Goal: Transaction & Acquisition: Book appointment/travel/reservation

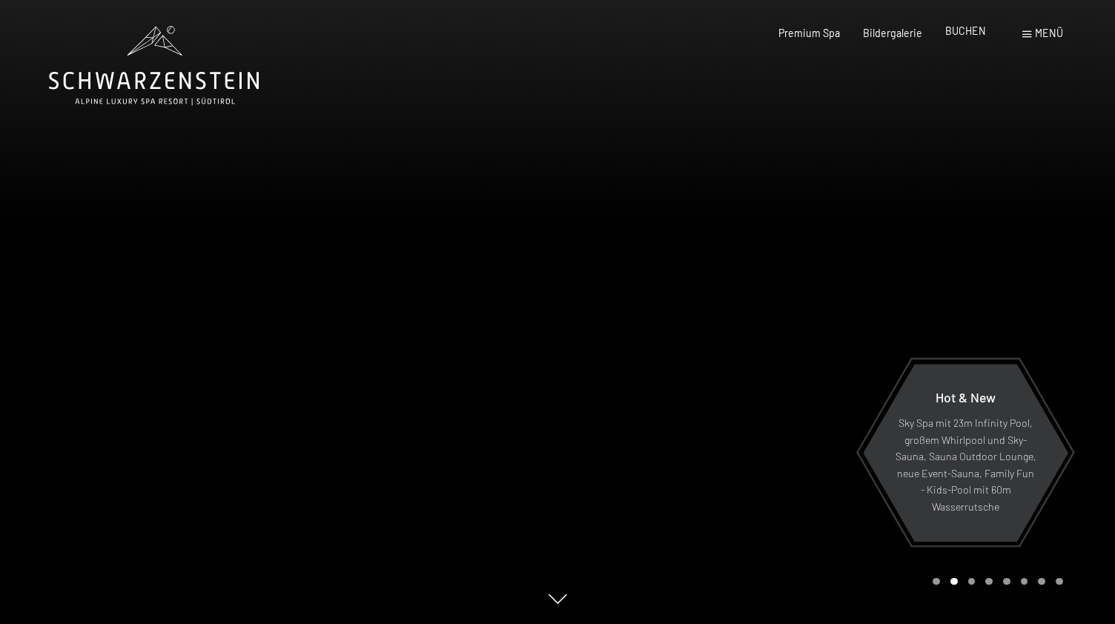
click at [963, 34] on span "BUCHEN" at bounding box center [965, 30] width 41 height 13
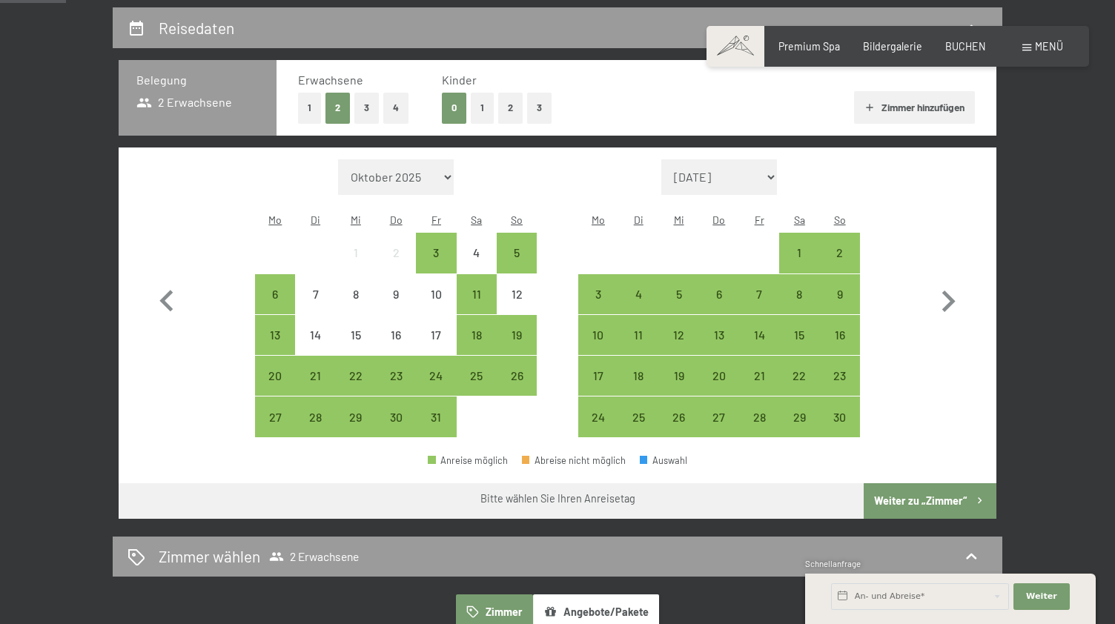
scroll to position [331, 0]
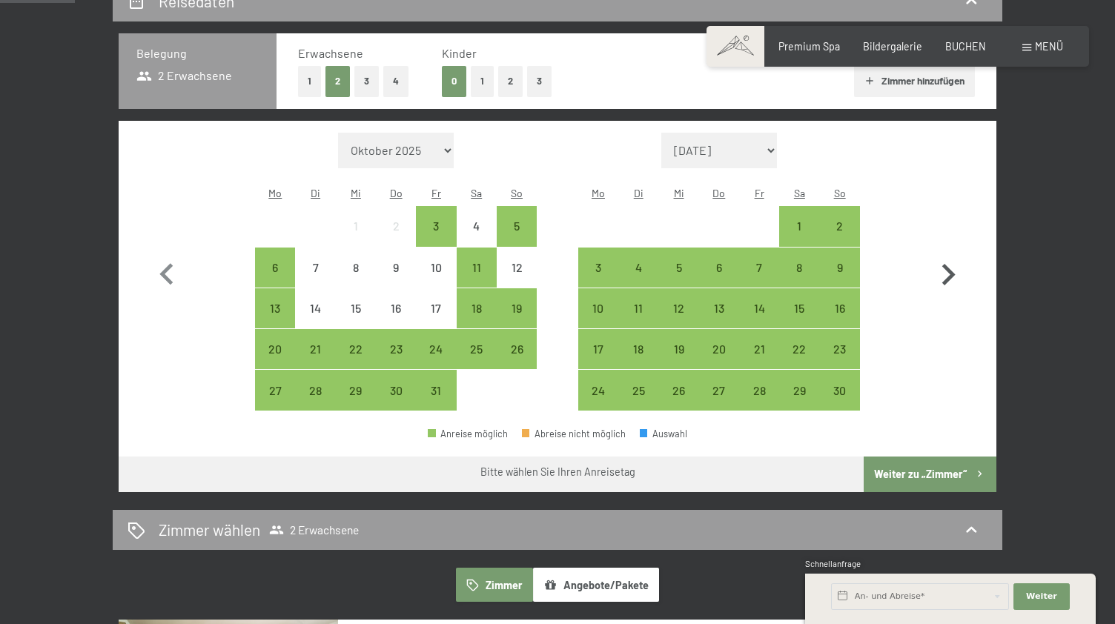
click at [952, 264] on icon "button" at bounding box center [949, 275] width 13 height 22
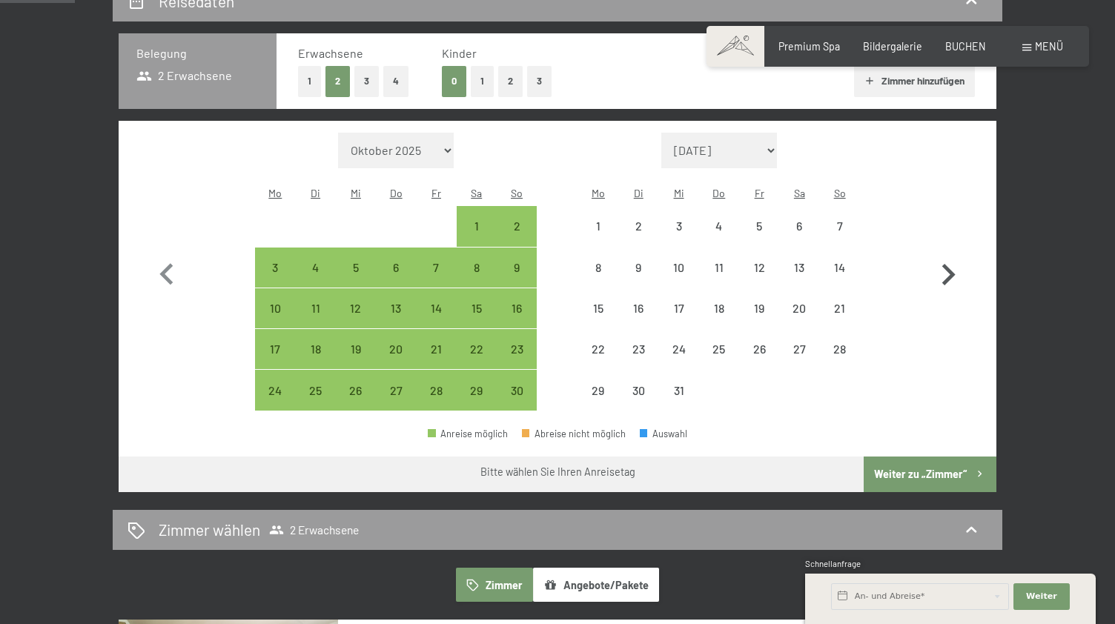
select select "2025-11-01"
select select "2025-12-01"
select select "2025-11-01"
select select "2025-12-01"
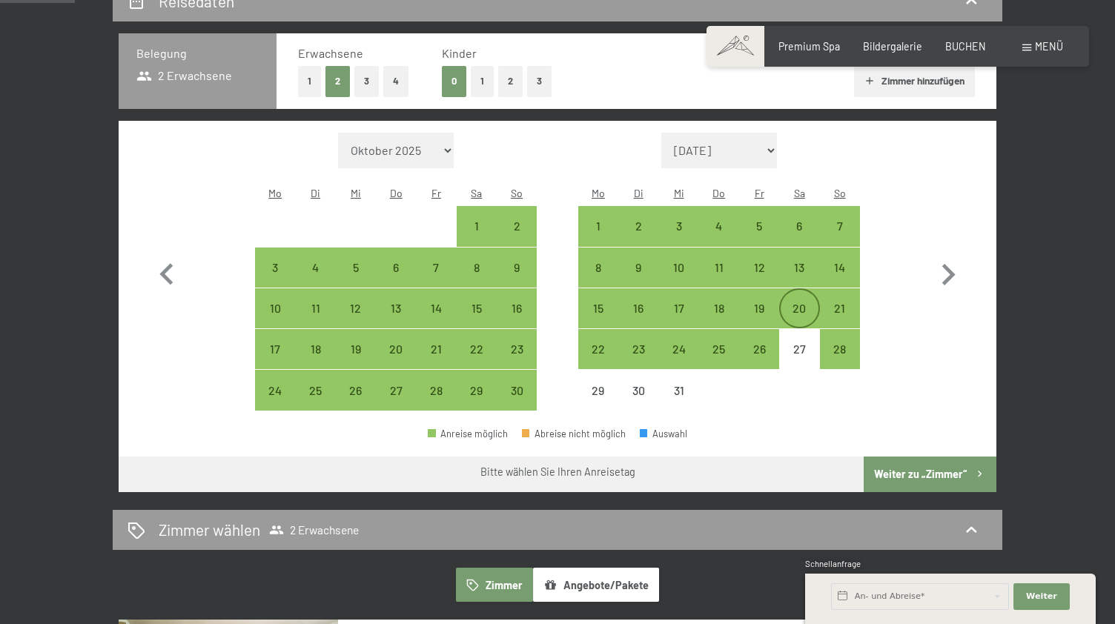
click at [802, 303] on div "20" at bounding box center [799, 321] width 37 height 37
select select "2025-11-01"
select select "2025-12-01"
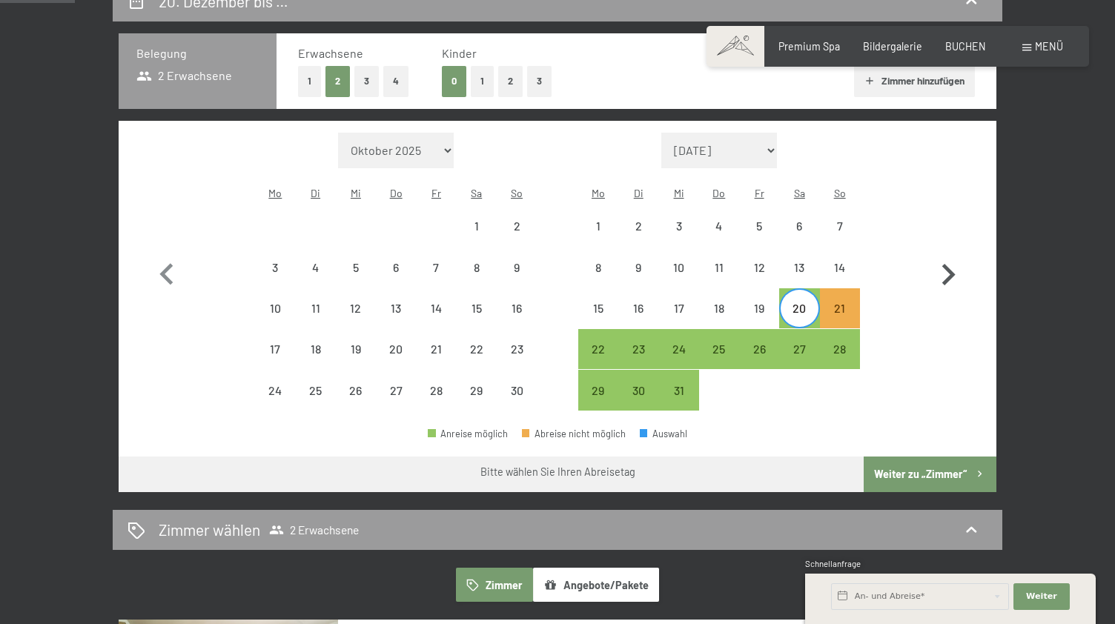
click at [949, 264] on icon "button" at bounding box center [949, 275] width 13 height 22
select select "2025-12-01"
select select "2026-01-01"
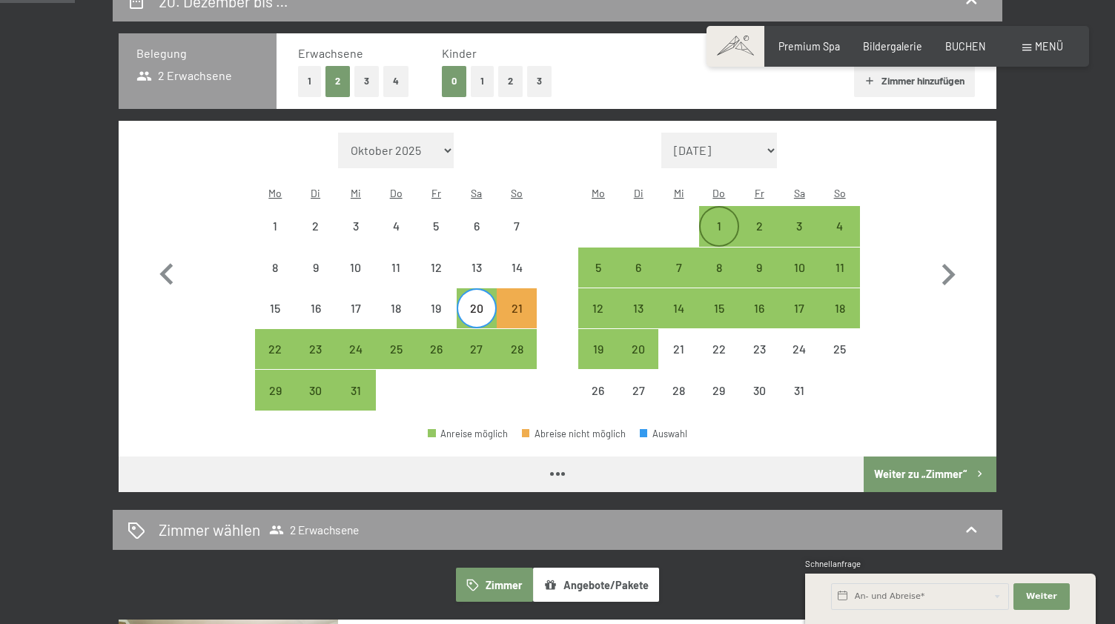
click at [719, 220] on div "1" at bounding box center [719, 238] width 37 height 37
select select "2025-12-01"
select select "2026-01-01"
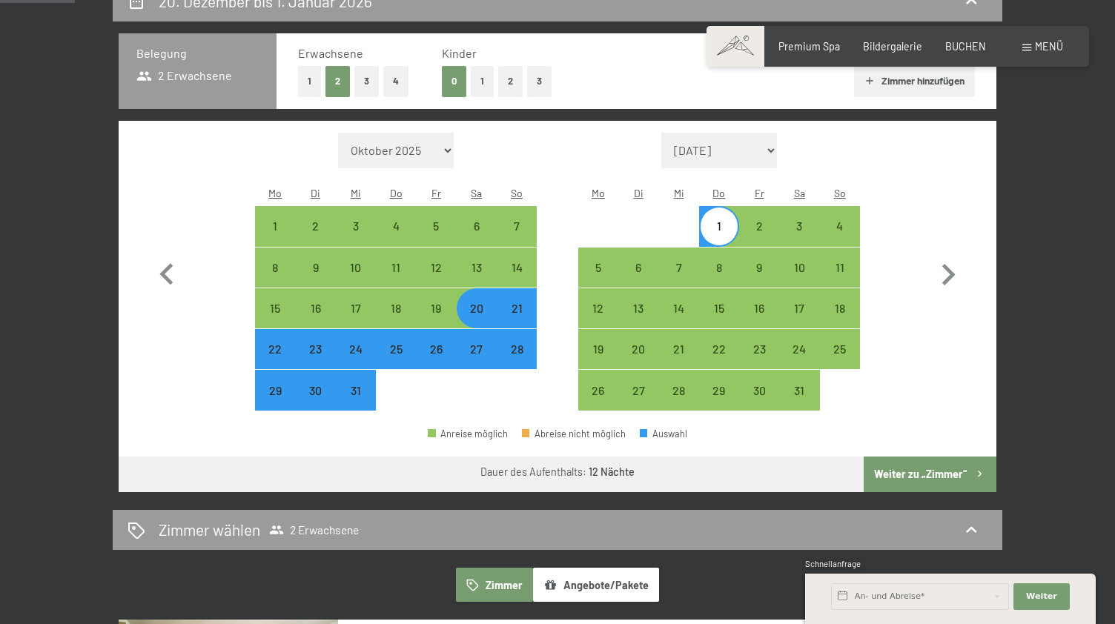
click at [931, 457] on button "Weiter zu „Zimmer“" at bounding box center [930, 475] width 133 height 36
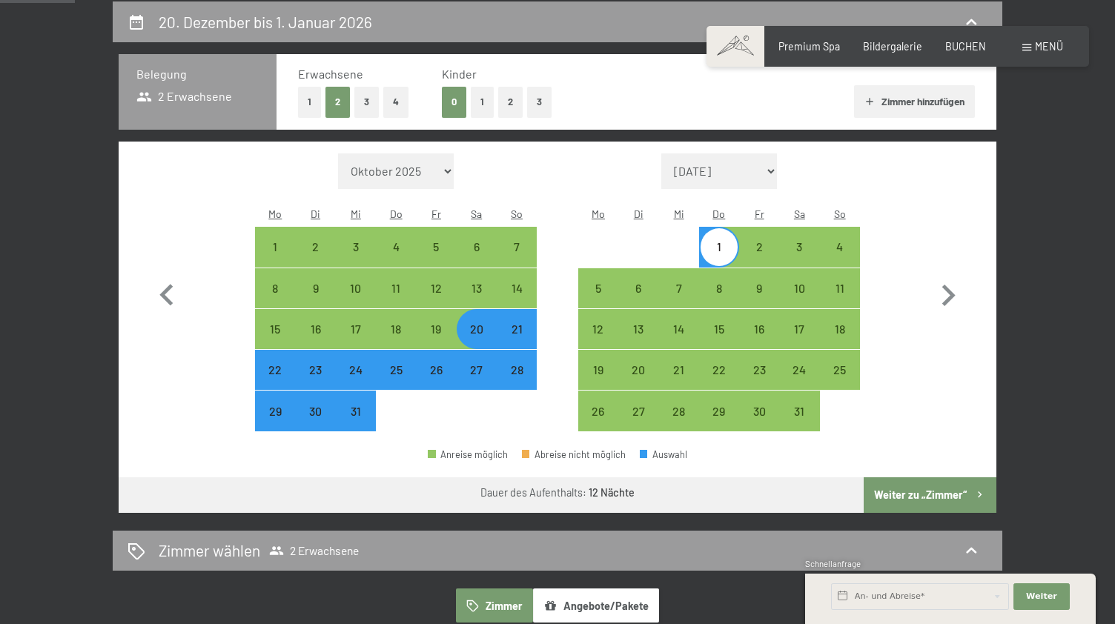
select select "2025-12-01"
select select "2026-01-01"
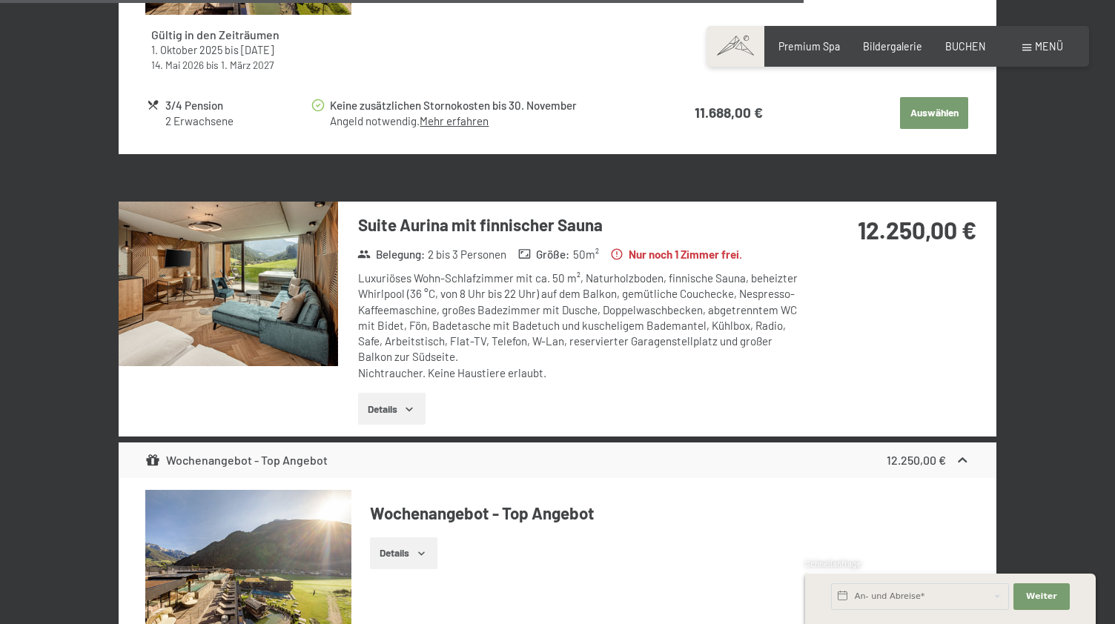
scroll to position [3431, 0]
click at [268, 271] on img at bounding box center [228, 284] width 219 height 165
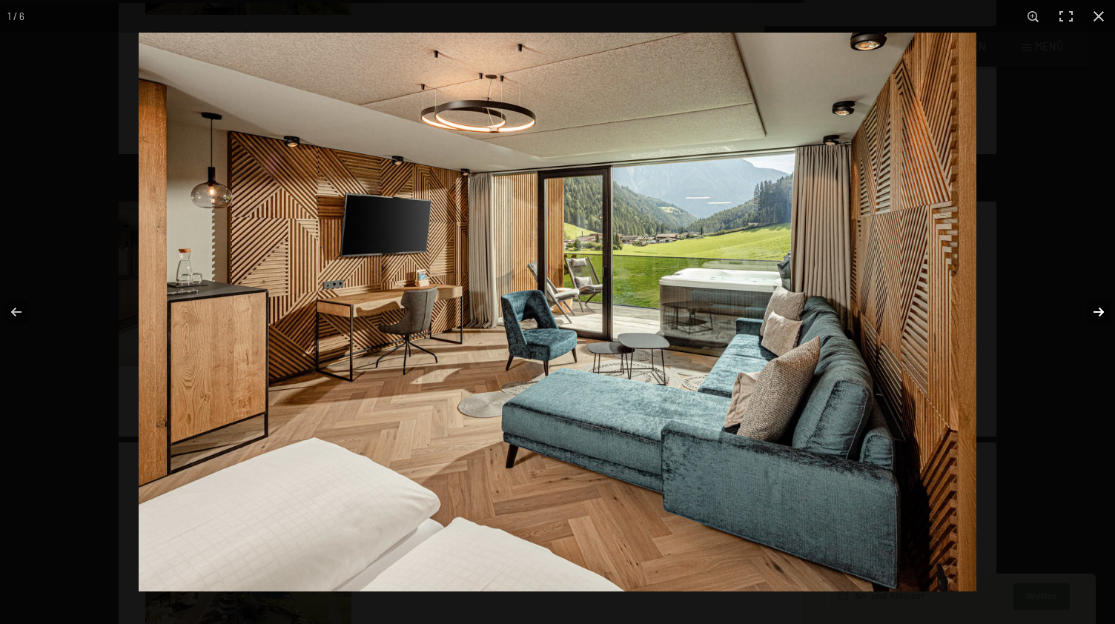
click at [1097, 314] on button "button" at bounding box center [1089, 312] width 52 height 74
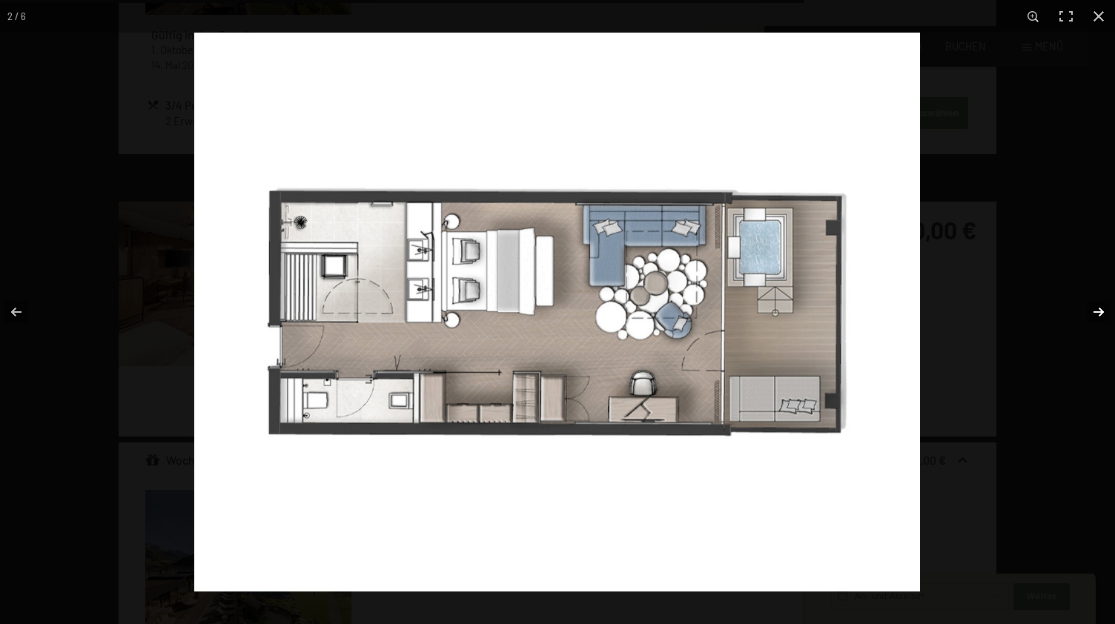
click at [1097, 314] on button "button" at bounding box center [1089, 312] width 52 height 74
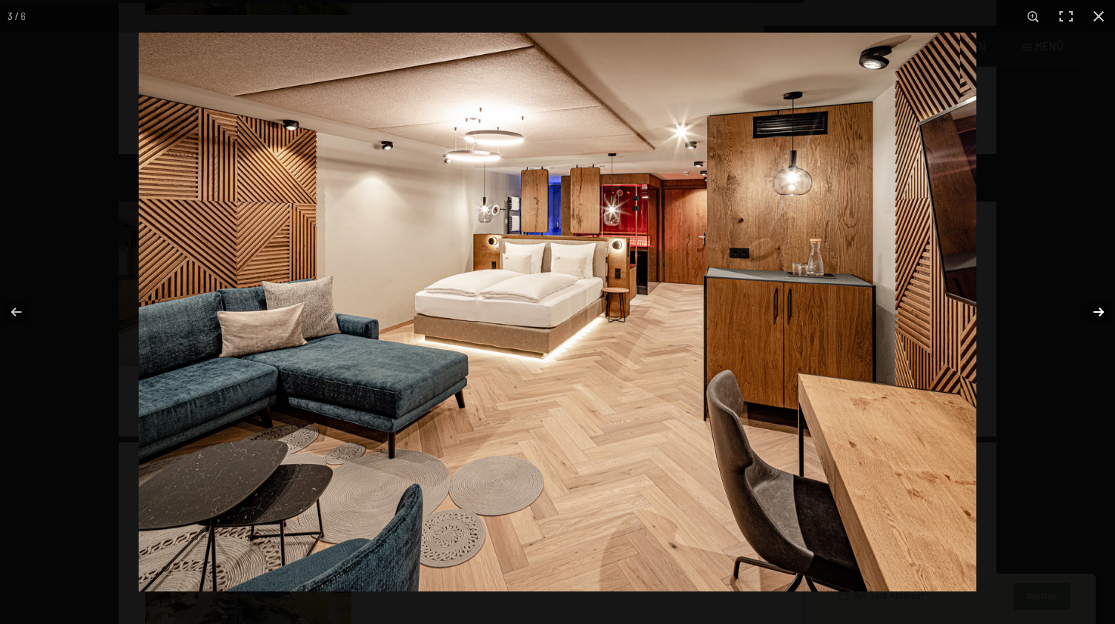
click at [1097, 314] on button "button" at bounding box center [1089, 312] width 52 height 74
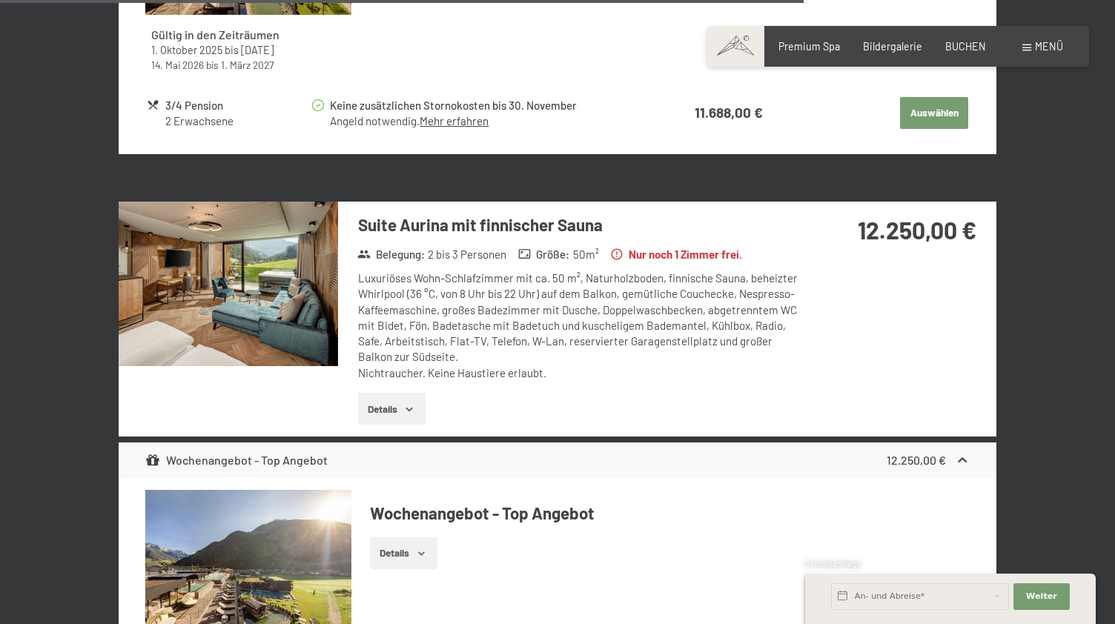
click at [0, 0] on button "button" at bounding box center [0, 0] width 0 height 0
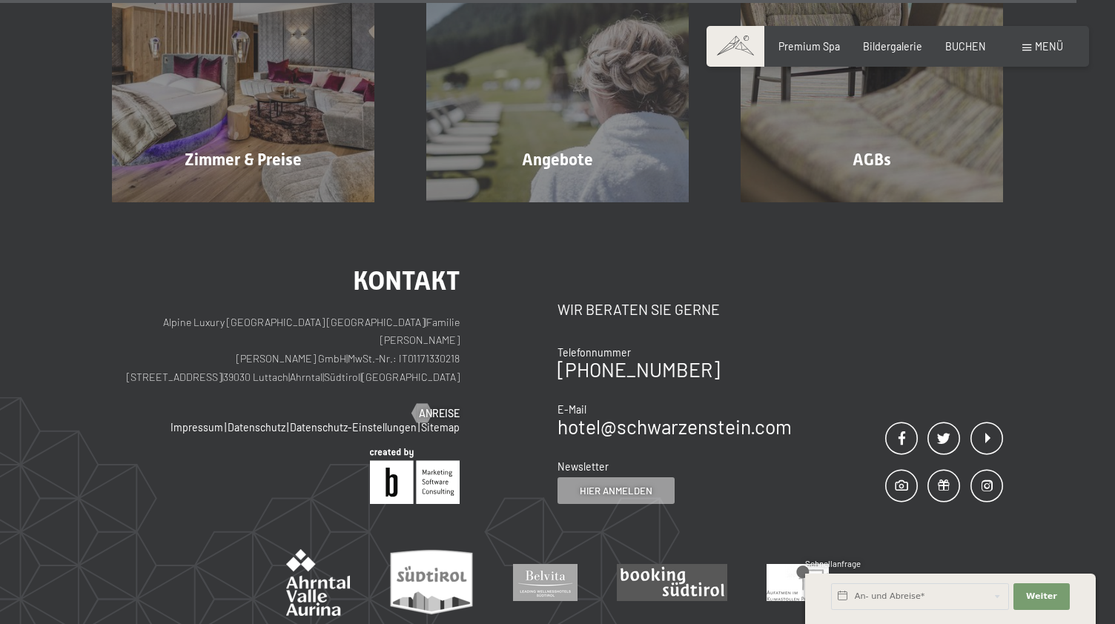
scroll to position [4607, 0]
